Goal: Task Accomplishment & Management: Manage account settings

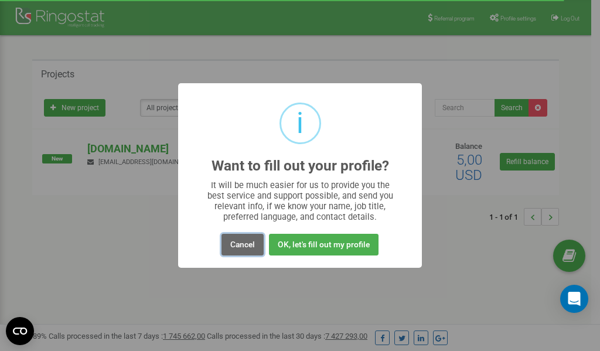
click at [249, 244] on button "Cancel" at bounding box center [243, 245] width 42 height 22
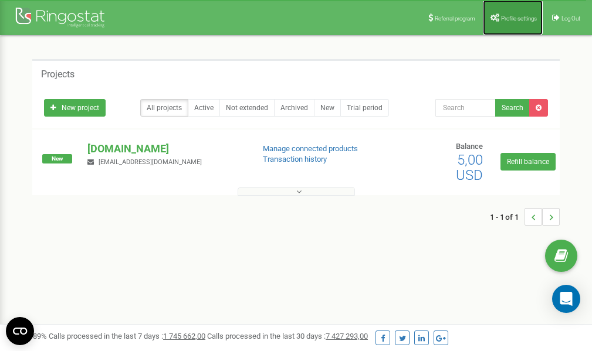
click at [511, 14] on link "Profile settings" at bounding box center [512, 17] width 60 height 35
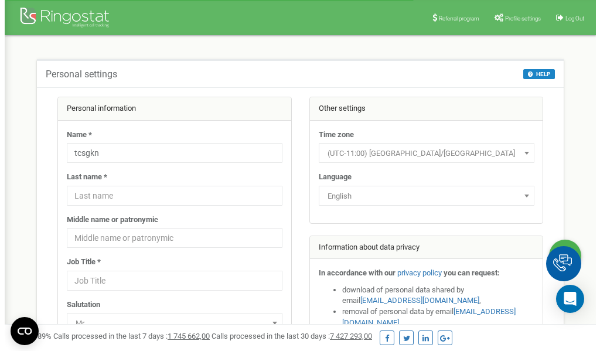
scroll to position [59, 0]
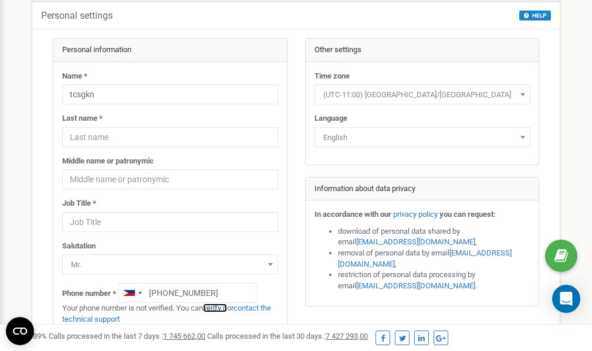
click at [219, 308] on link "verify it" at bounding box center [215, 308] width 24 height 9
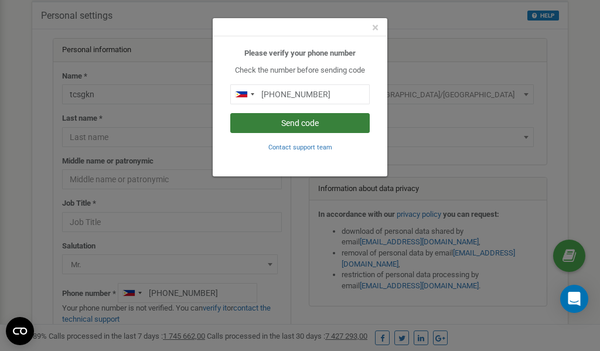
click at [293, 125] on button "Send code" at bounding box center [300, 123] width 140 height 20
